Goal: Transaction & Acquisition: Purchase product/service

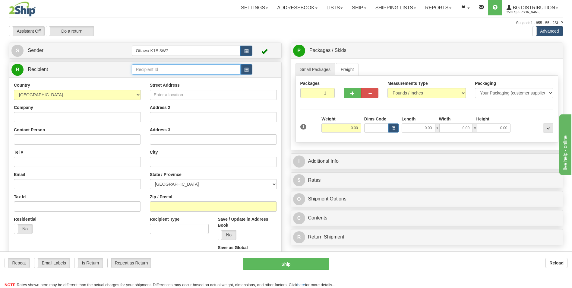
click at [207, 71] on input "text" at bounding box center [186, 69] width 109 height 10
click at [154, 79] on div "60069" at bounding box center [185, 78] width 103 height 7
type input "60069"
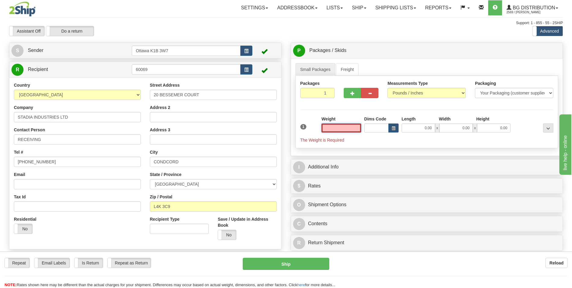
type input "6"
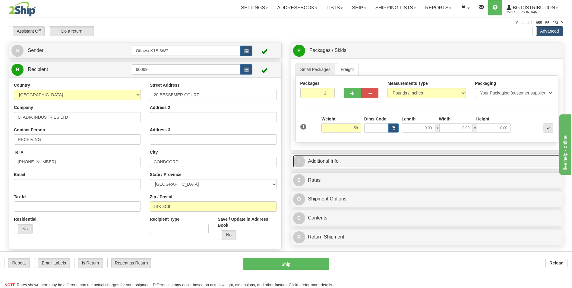
type input "58.00"
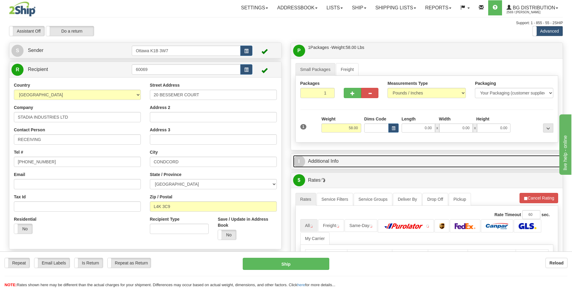
click at [337, 163] on link "I Additional Info" at bounding box center [427, 161] width 268 height 12
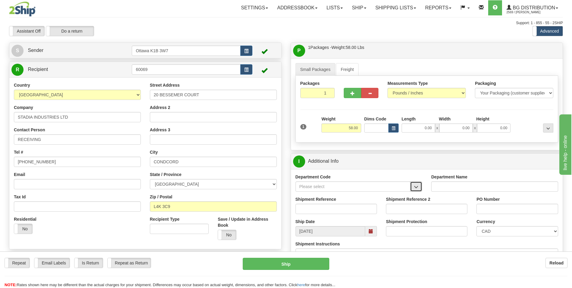
click at [418, 187] on span "button" at bounding box center [416, 187] width 4 height 4
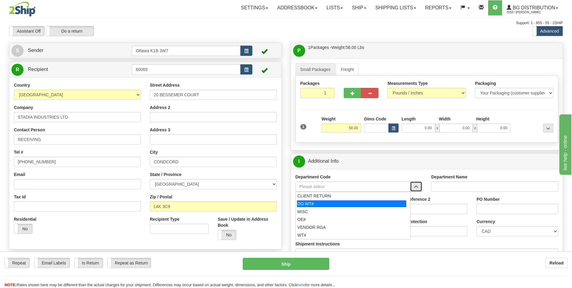
click at [335, 205] on div "DO WT#" at bounding box center [351, 203] width 109 height 7
type input "DO WT#"
type input "DIRECT ORDERS"
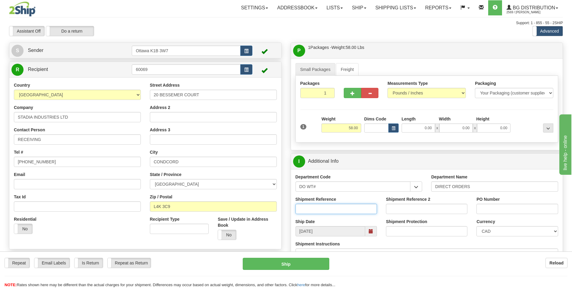
click at [348, 209] on input "Shipment Reference" at bounding box center [335, 208] width 81 height 10
type input "165780-00"
click at [511, 211] on input "PO Number" at bounding box center [516, 208] width 81 height 10
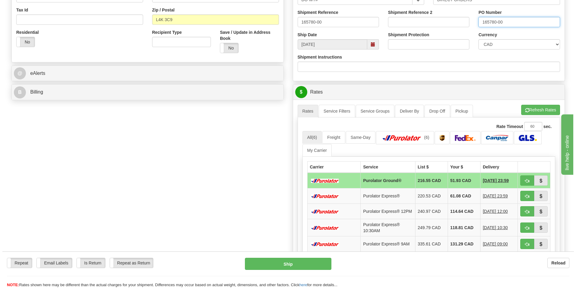
scroll to position [211, 0]
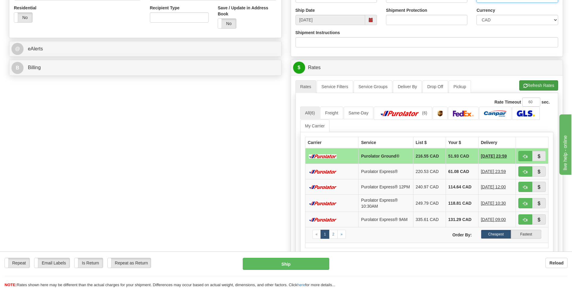
type input "165780-00"
click at [548, 83] on button "Refresh Rates" at bounding box center [538, 85] width 39 height 10
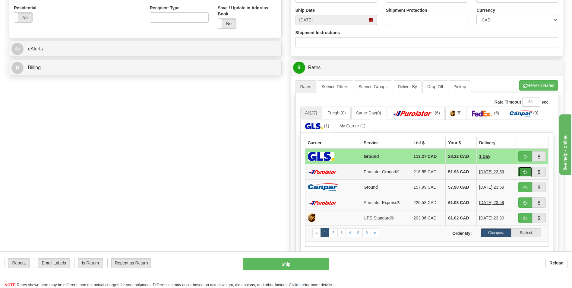
click at [525, 173] on span "button" at bounding box center [525, 172] width 4 height 4
type input "260"
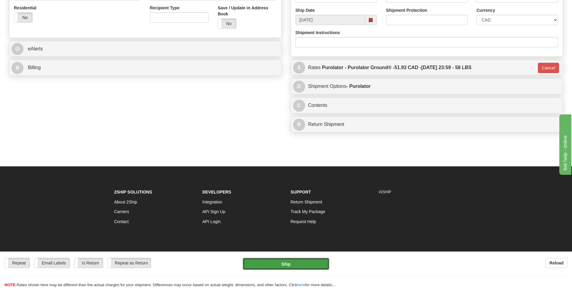
click at [295, 263] on button "Ship" at bounding box center [286, 263] width 86 height 12
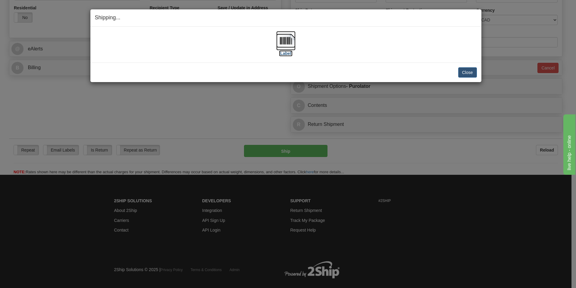
click at [284, 54] on label "[Label]" at bounding box center [286, 53] width 14 height 6
click at [469, 71] on button "Close" at bounding box center [467, 72] width 19 height 10
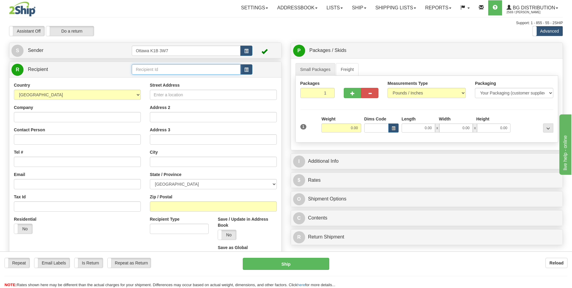
click at [165, 69] on input "text" at bounding box center [186, 69] width 109 height 10
click at [143, 79] on div "60605" at bounding box center [185, 78] width 103 height 7
type input "60605"
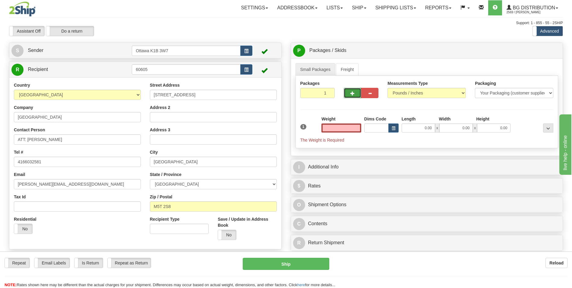
type input "0.00"
click at [355, 91] on button "button" at bounding box center [352, 93] width 17 height 10
type input "2"
click at [543, 52] on span "Pack / Skid Level" at bounding box center [543, 51] width 28 height 4
radio input "true"
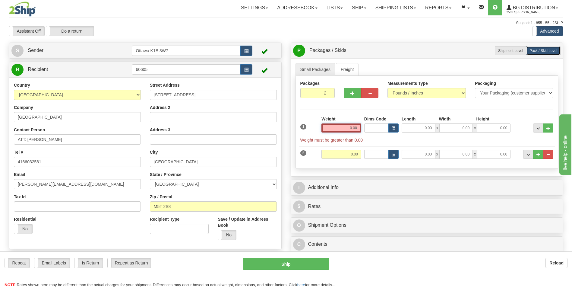
click at [345, 131] on input "0.00" at bounding box center [341, 127] width 40 height 9
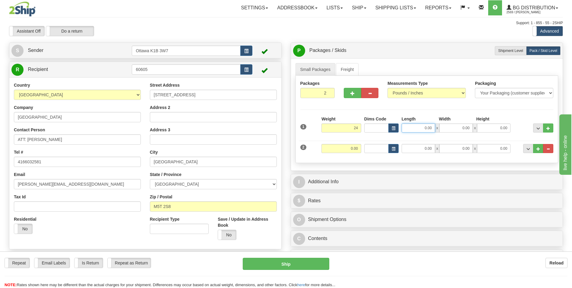
type input "24.00"
click at [415, 127] on input "0.00" at bounding box center [417, 127] width 33 height 9
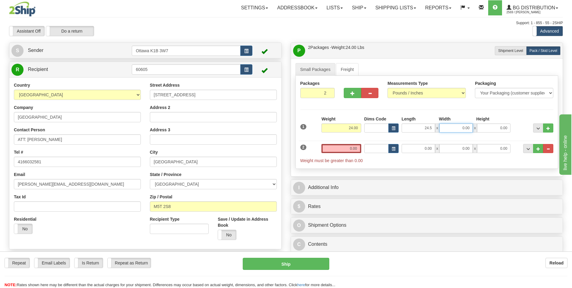
type input "24.50"
click at [464, 128] on input "0.00" at bounding box center [455, 127] width 33 height 9
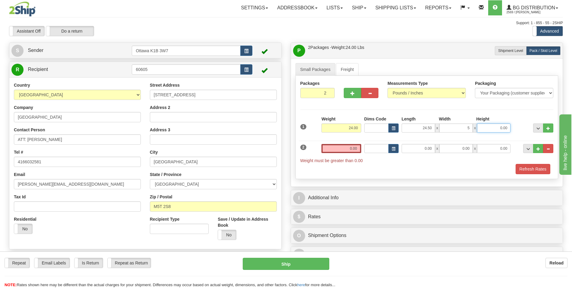
type input "5.00"
type input "9.50"
click at [334, 149] on input "0.00" at bounding box center [341, 148] width 40 height 9
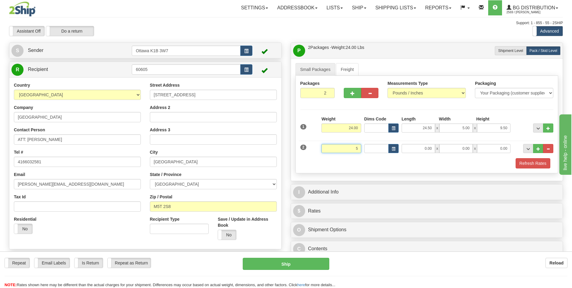
type input "58"
drag, startPoint x: 345, startPoint y: 148, endPoint x: 360, endPoint y: 148, distance: 15.4
click at [360, 148] on input "58" at bounding box center [341, 148] width 40 height 9
type input "48.00"
click at [420, 148] on input "0.00" at bounding box center [417, 148] width 33 height 9
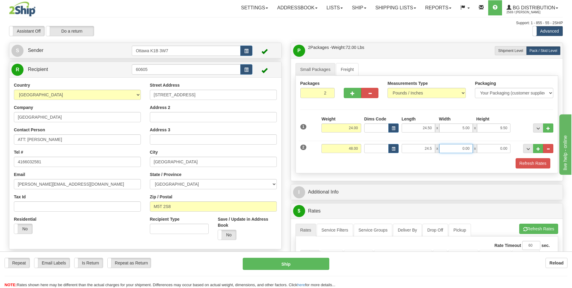
type input "24.50"
click at [463, 151] on input "0.00" at bounding box center [455, 148] width 33 height 9
type input "9.50"
click at [491, 150] on input "0.00" at bounding box center [493, 148] width 33 height 9
type input "9.50"
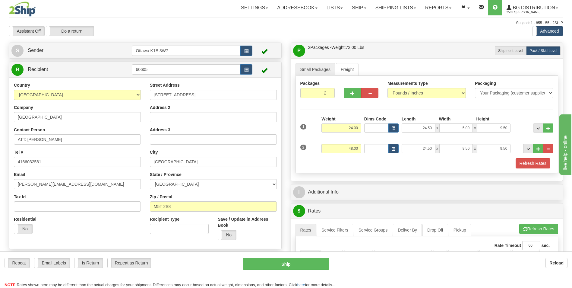
click at [362, 164] on div "Refresh Rates" at bounding box center [427, 163] width 256 height 10
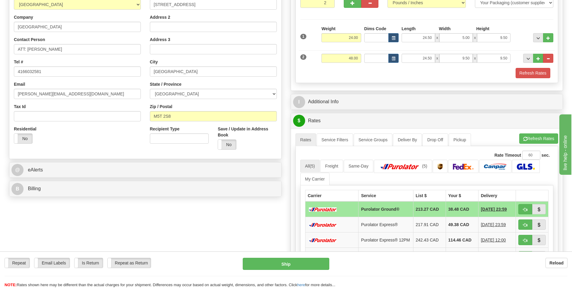
scroll to position [90, 0]
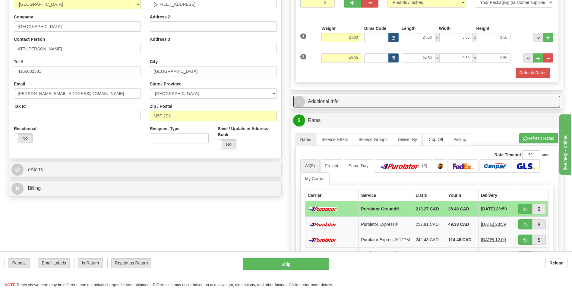
click at [330, 102] on link "I Additional Info" at bounding box center [427, 101] width 268 height 12
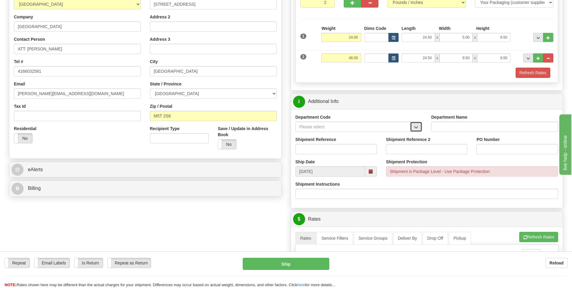
click at [417, 128] on span "button" at bounding box center [416, 127] width 4 height 4
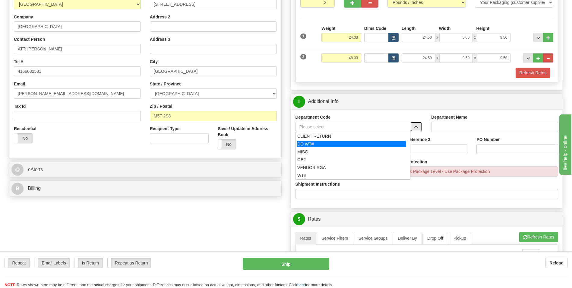
click at [341, 145] on div "DO WT#" at bounding box center [351, 143] width 109 height 7
type input "DO WT#"
type input "DIRECT ORDERS"
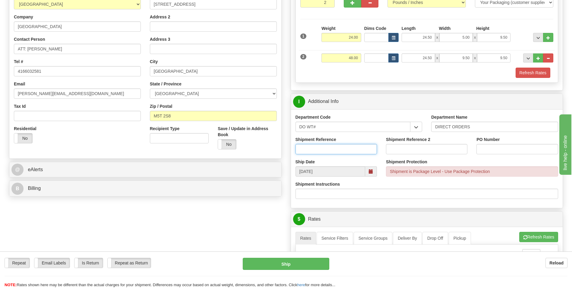
click at [342, 151] on input "Shipment Reference" at bounding box center [335, 149] width 81 height 10
type input "165751-00"
click at [493, 150] on input "PO Number" at bounding box center [516, 149] width 81 height 10
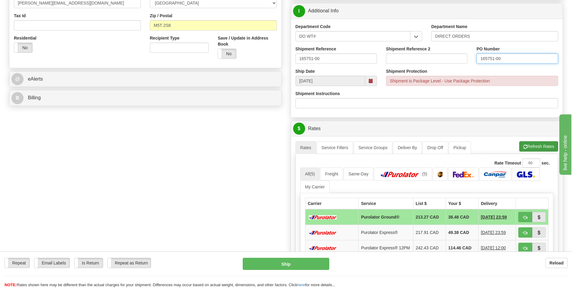
type input "165751-00"
click at [534, 145] on button "Refresh Rates" at bounding box center [538, 146] width 39 height 10
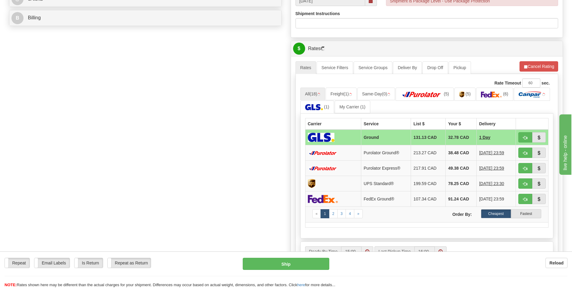
scroll to position [271, 0]
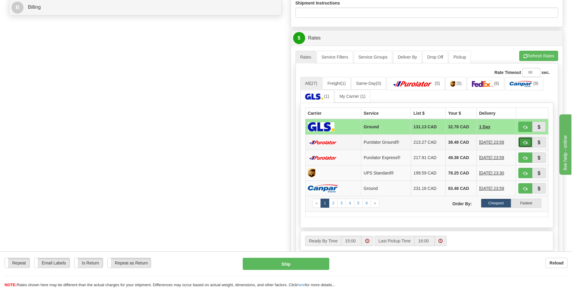
click at [524, 142] on span "button" at bounding box center [525, 142] width 4 height 4
type input "260"
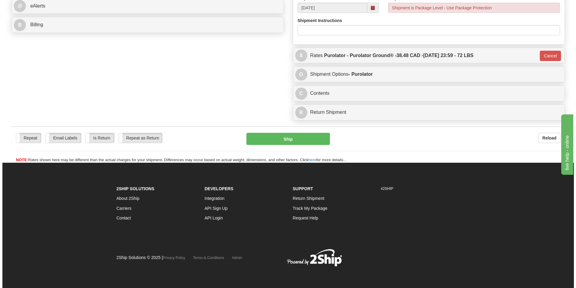
scroll to position [254, 0]
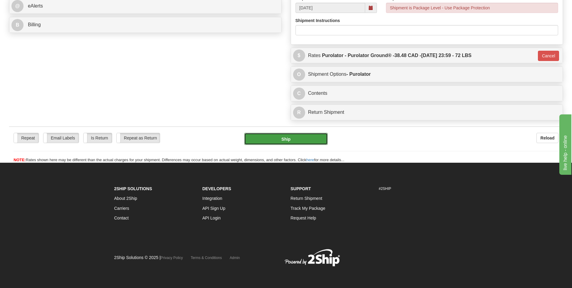
click at [300, 137] on button "Ship" at bounding box center [285, 139] width 83 height 12
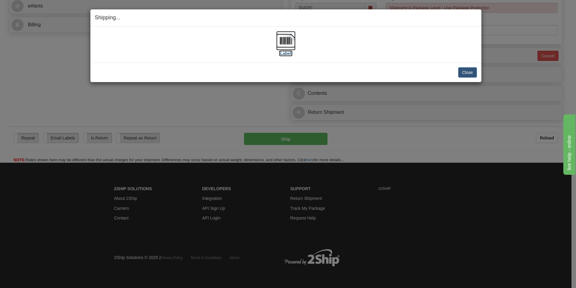
click at [289, 55] on label "[Label]" at bounding box center [286, 53] width 14 height 6
